Goal: Information Seeking & Learning: Learn about a topic

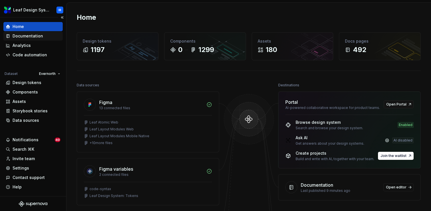
click at [29, 33] on div "Documentation" at bounding box center [28, 36] width 31 height 6
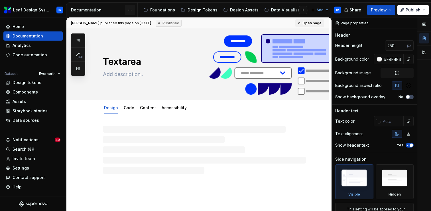
click at [134, 8] on html "Leaf Design System IR Home Documentation Analytics Code automation Dataset Ever…" at bounding box center [215, 105] width 431 height 211
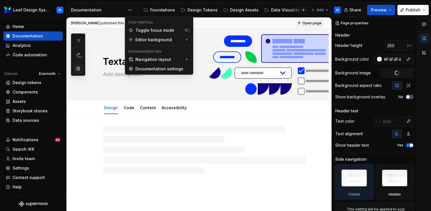
click at [75, 70] on div "83 Pages Add Accessibility guide for tree Page tree. Navigate the tree with the…" at bounding box center [78, 54] width 14 height 42
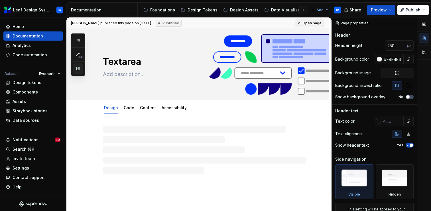
click at [77, 70] on button "button" at bounding box center [78, 68] width 10 height 10
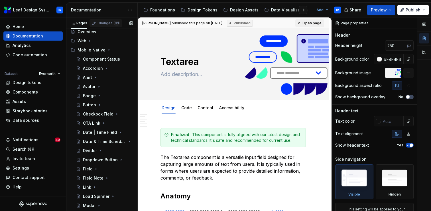
click at [114, 24] on span "83" at bounding box center [117, 23] width 6 height 5
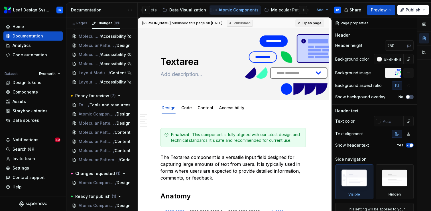
scroll to position [0, 137]
click at [251, 12] on div "Molecular Patterns" at bounding box center [255, 10] width 38 height 6
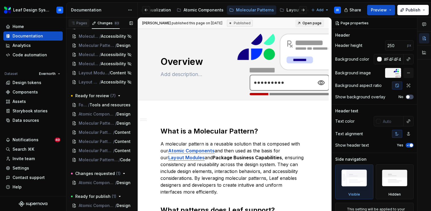
click at [77, 22] on div "Pages" at bounding box center [79, 23] width 17 height 5
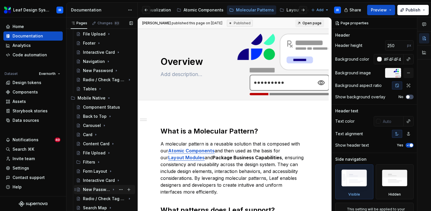
click at [114, 189] on icon "Page tree" at bounding box center [113, 189] width 1 height 1
click at [94, 197] on div "Design" at bounding box center [95, 198] width 14 height 6
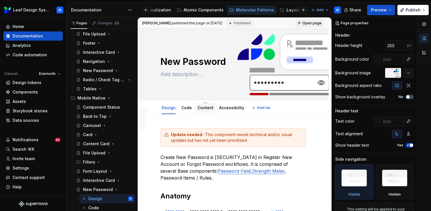
click at [206, 107] on link "Content" at bounding box center [206, 107] width 16 height 5
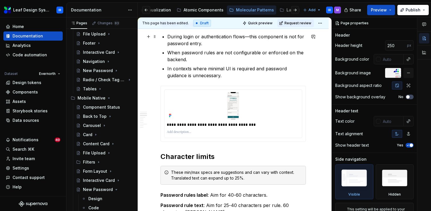
scroll to position [217, 0]
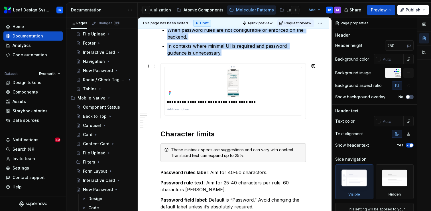
click at [195, 82] on img at bounding box center [233, 82] width 107 height 27
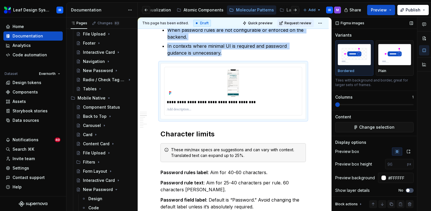
scroll to position [5, 0]
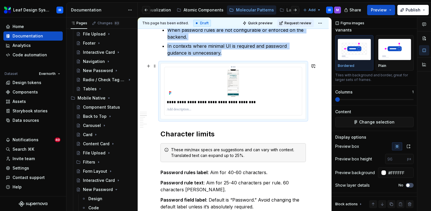
click at [231, 83] on img at bounding box center [233, 82] width 107 height 27
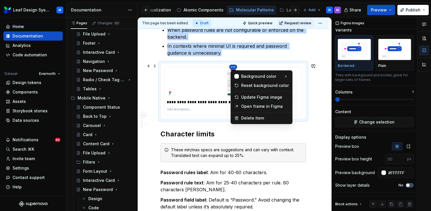
click at [234, 67] on html "Leaf Design System IR Home Documentation Analytics Code automation Dataset Ever…" at bounding box center [215, 105] width 431 height 211
click at [204, 93] on html "Leaf Design System IR Home Documentation Analytics Code automation Dataset Ever…" at bounding box center [215, 105] width 431 height 211
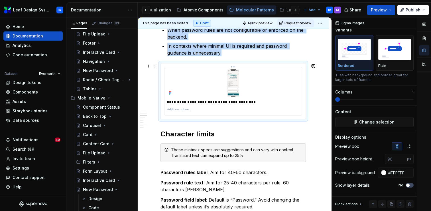
click at [176, 80] on div at bounding box center [233, 82] width 133 height 27
click at [409, 148] on icon "button" at bounding box center [409, 146] width 5 height 5
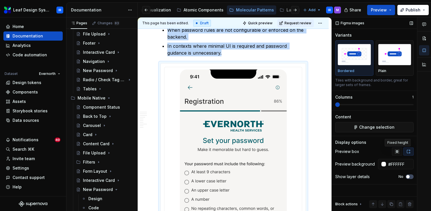
click at [397, 152] on icon "button" at bounding box center [397, 151] width 4 height 4
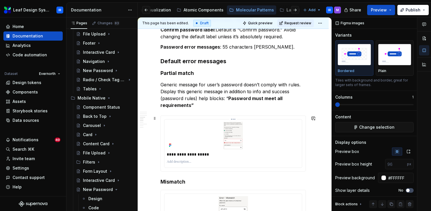
scroll to position [417, 0]
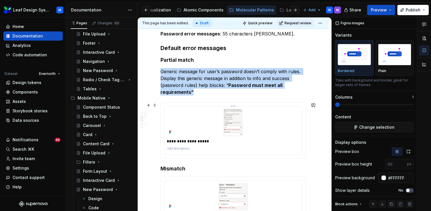
click at [254, 127] on img at bounding box center [233, 121] width 133 height 27
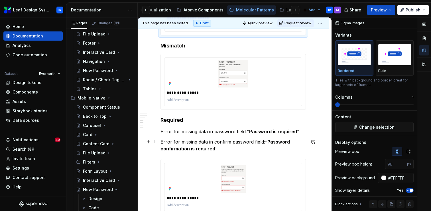
scroll to position [537, 0]
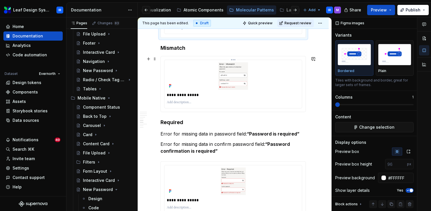
click at [237, 100] on p at bounding box center [233, 102] width 133 height 5
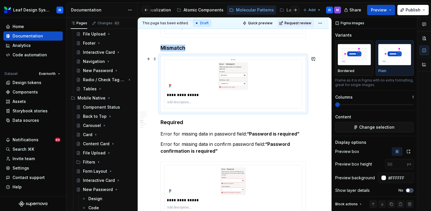
click at [250, 82] on img at bounding box center [233, 75] width 133 height 27
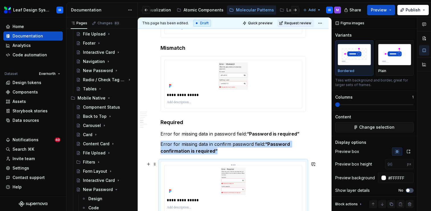
click at [214, 173] on img at bounding box center [233, 180] width 133 height 27
type textarea "*"
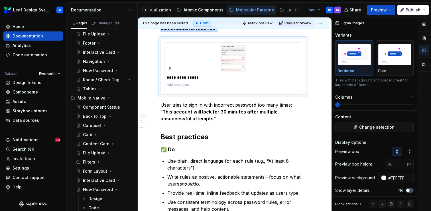
scroll to position [597, 0]
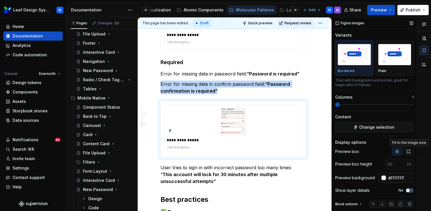
click at [409, 151] on icon "button" at bounding box center [409, 151] width 5 height 5
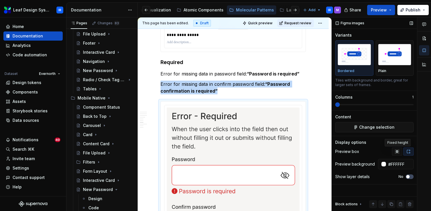
click at [397, 152] on icon "button" at bounding box center [397, 151] width 4 height 4
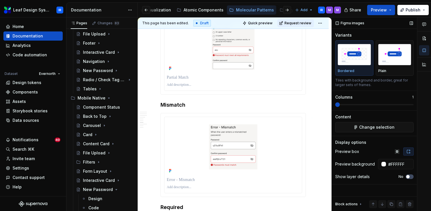
scroll to position [0, 0]
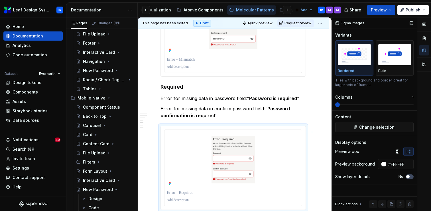
type textarea "*"
